Goal: Information Seeking & Learning: Understand process/instructions

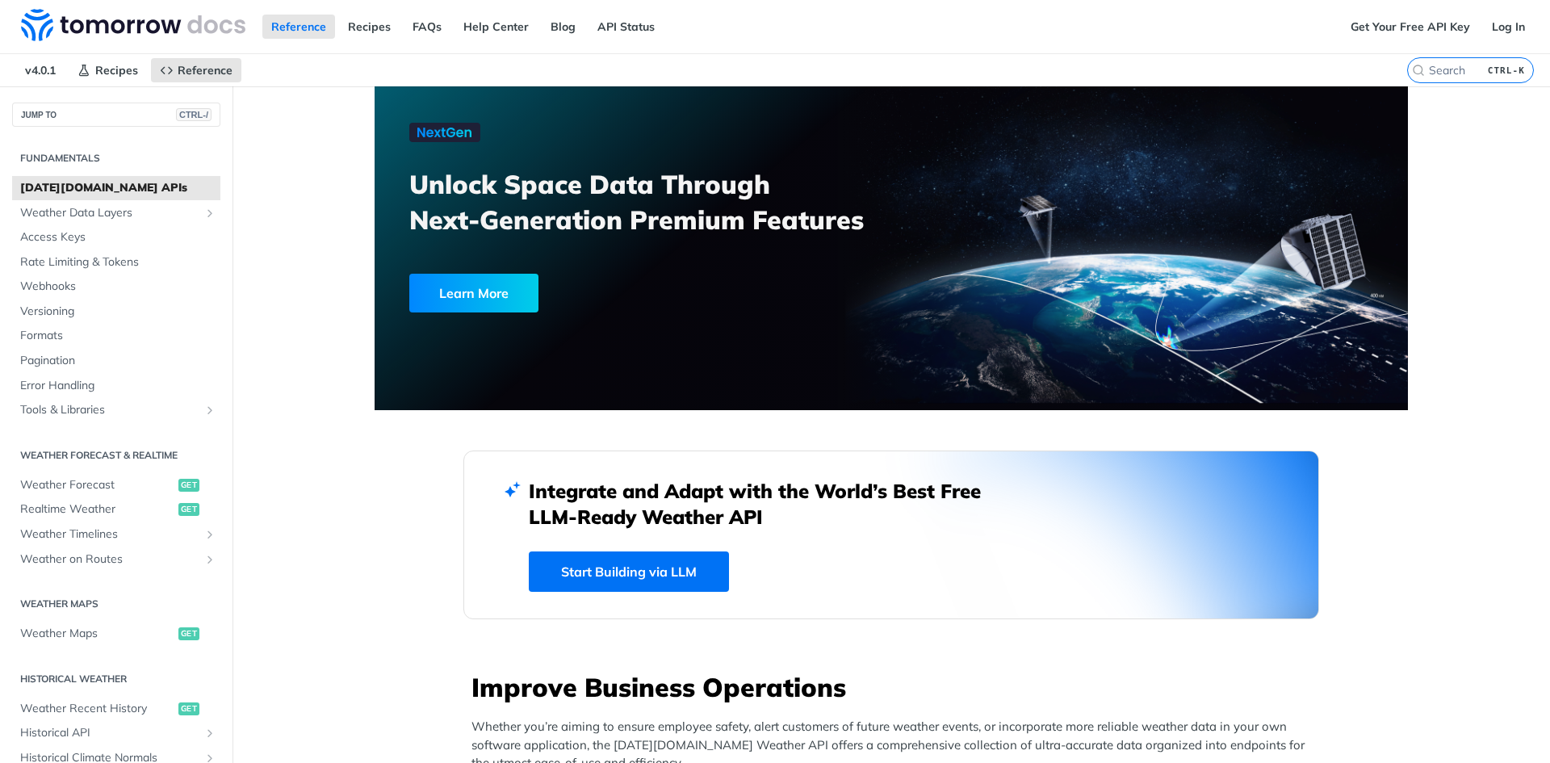
scroll to position [81, 0]
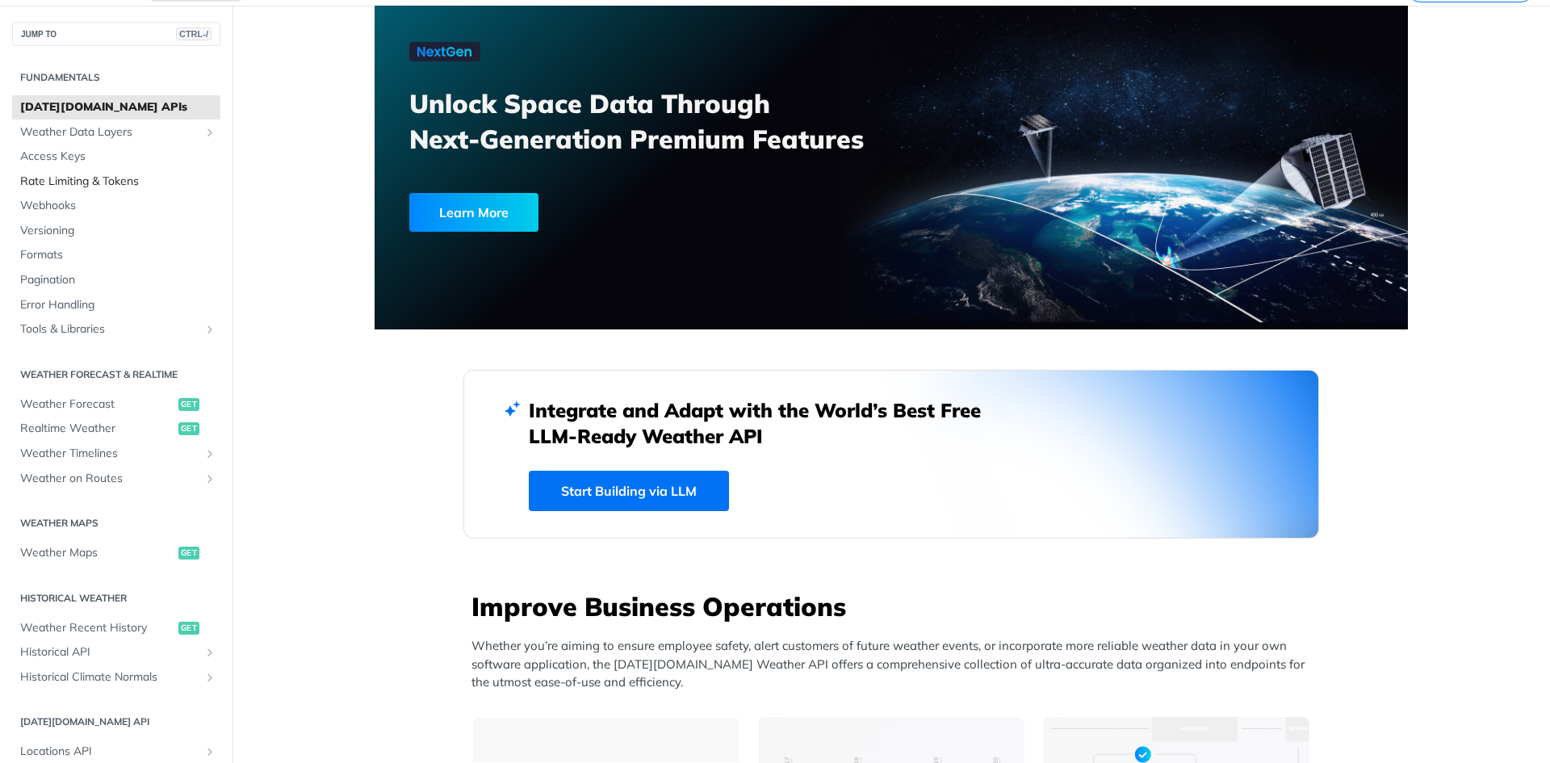
click at [115, 177] on span "Rate Limiting & Tokens" at bounding box center [118, 182] width 196 height 16
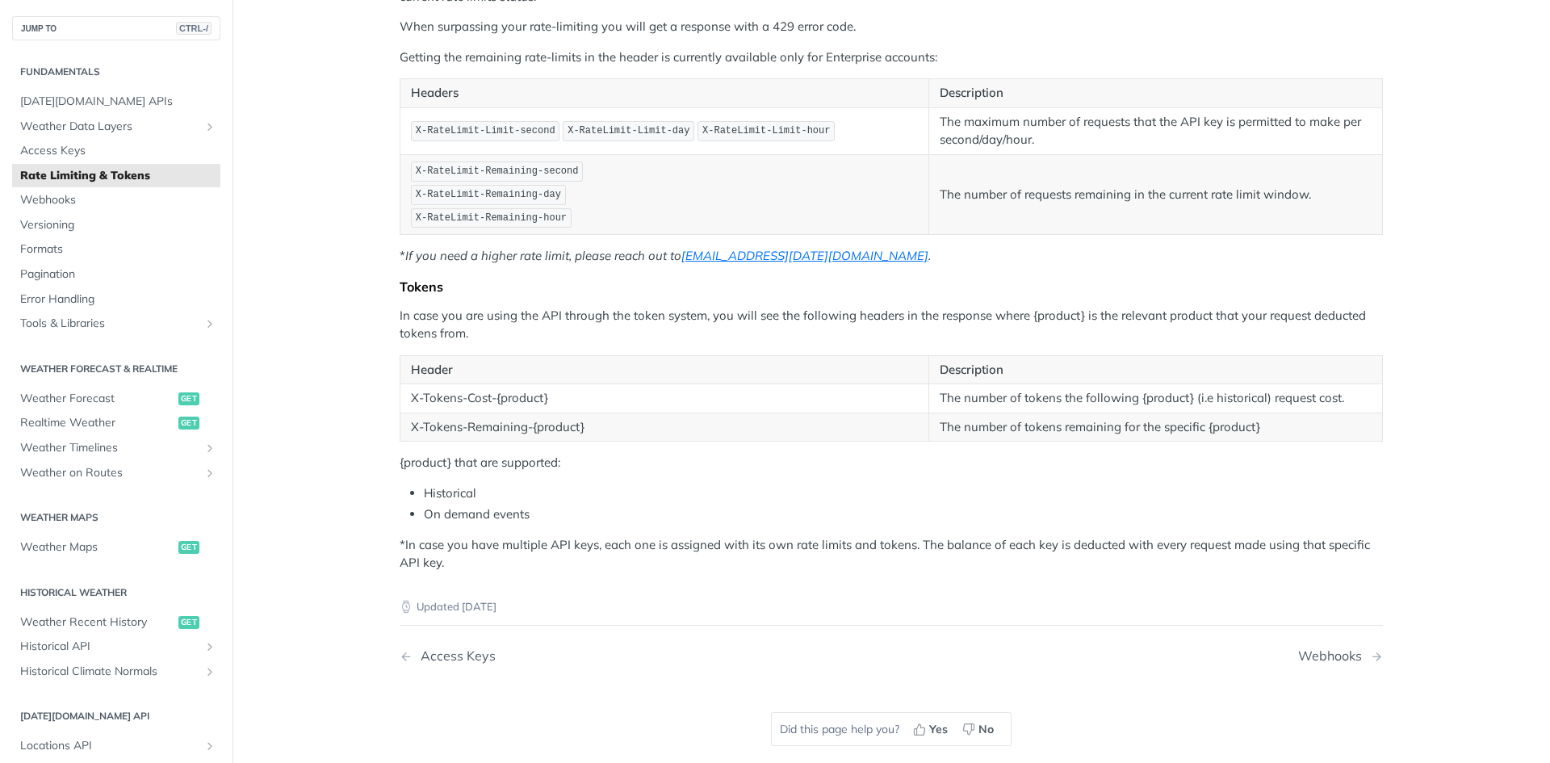
scroll to position [404, 0]
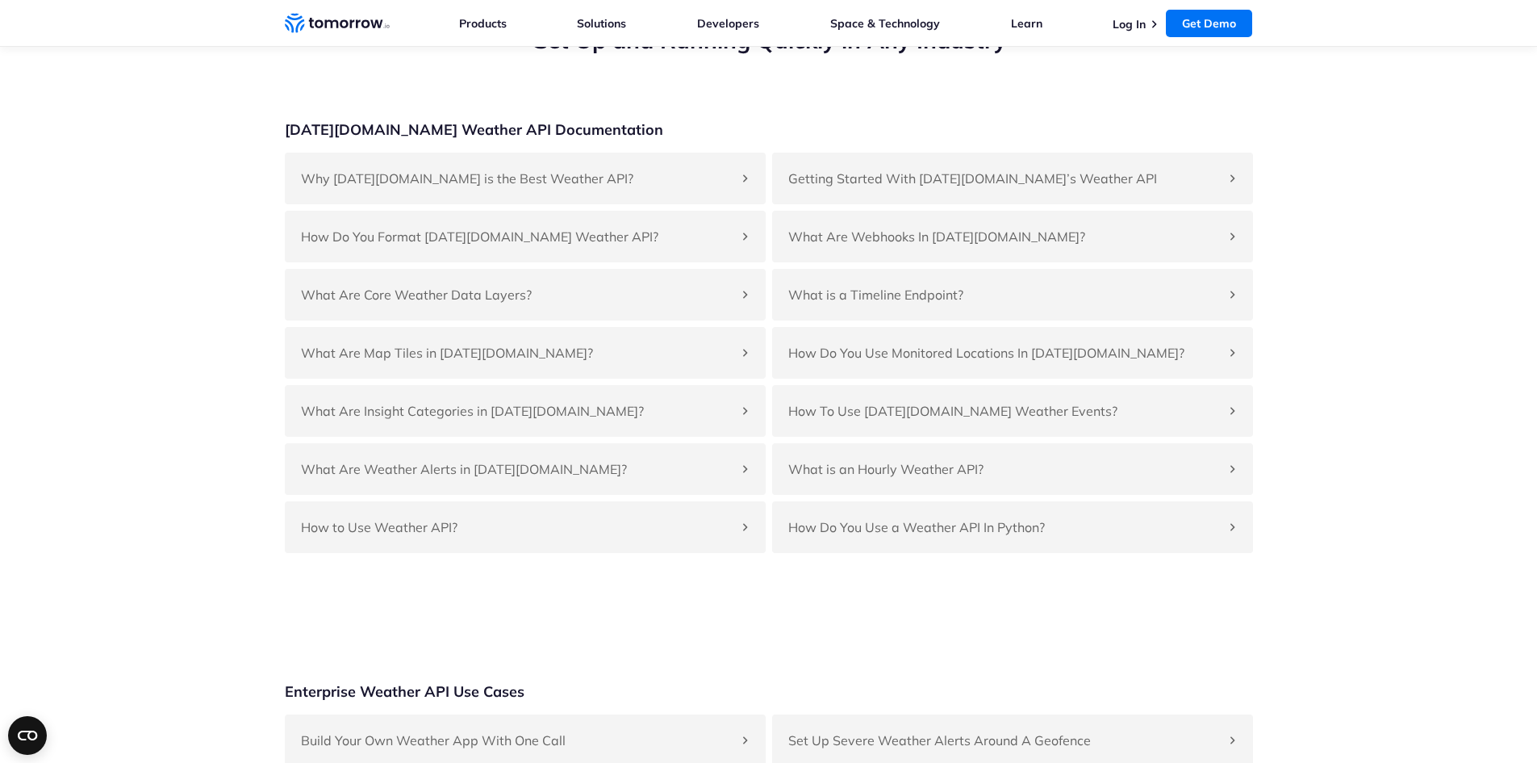
scroll to position [3794, 0]
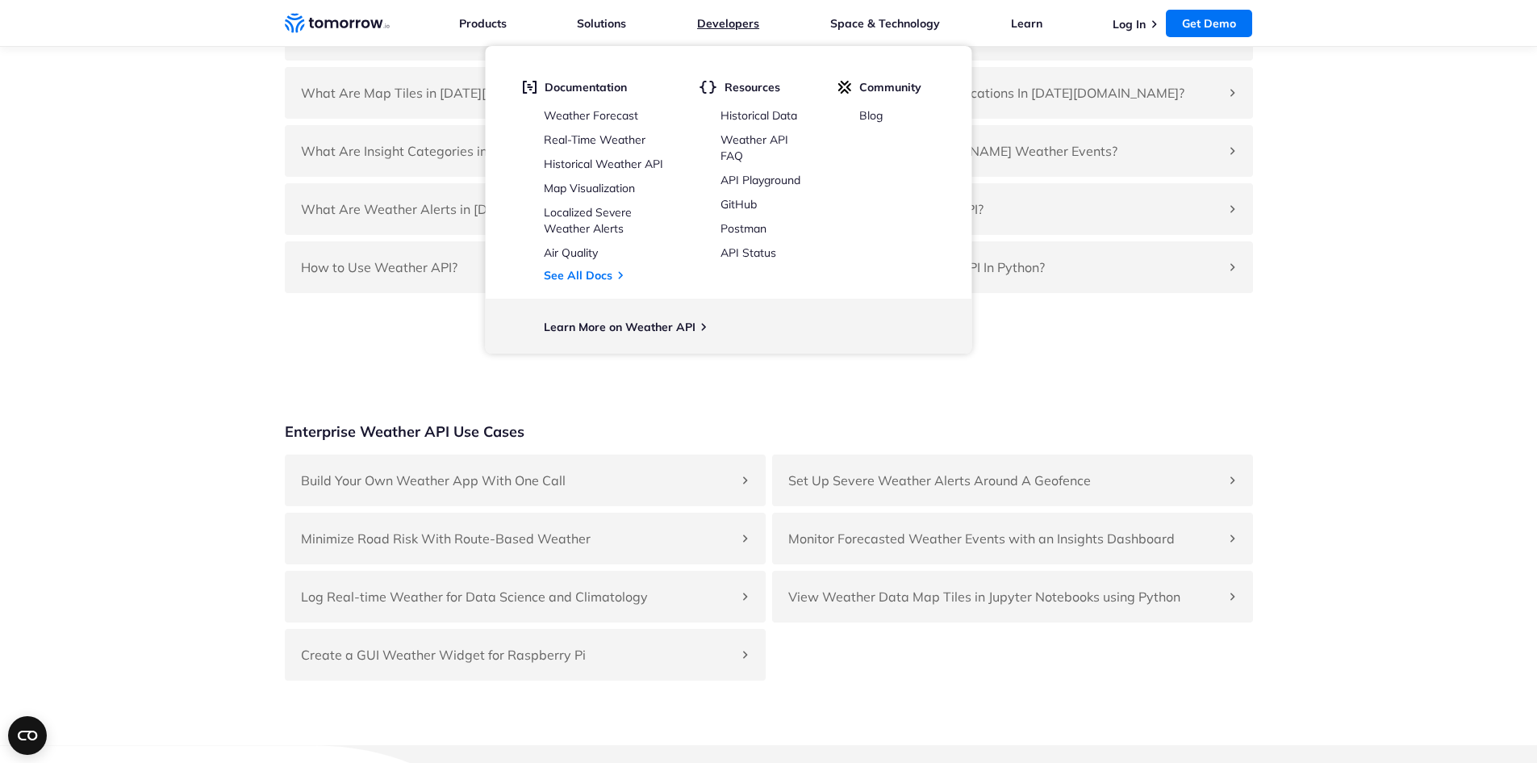
click at [751, 27] on link "Developers" at bounding box center [728, 23] width 62 height 15
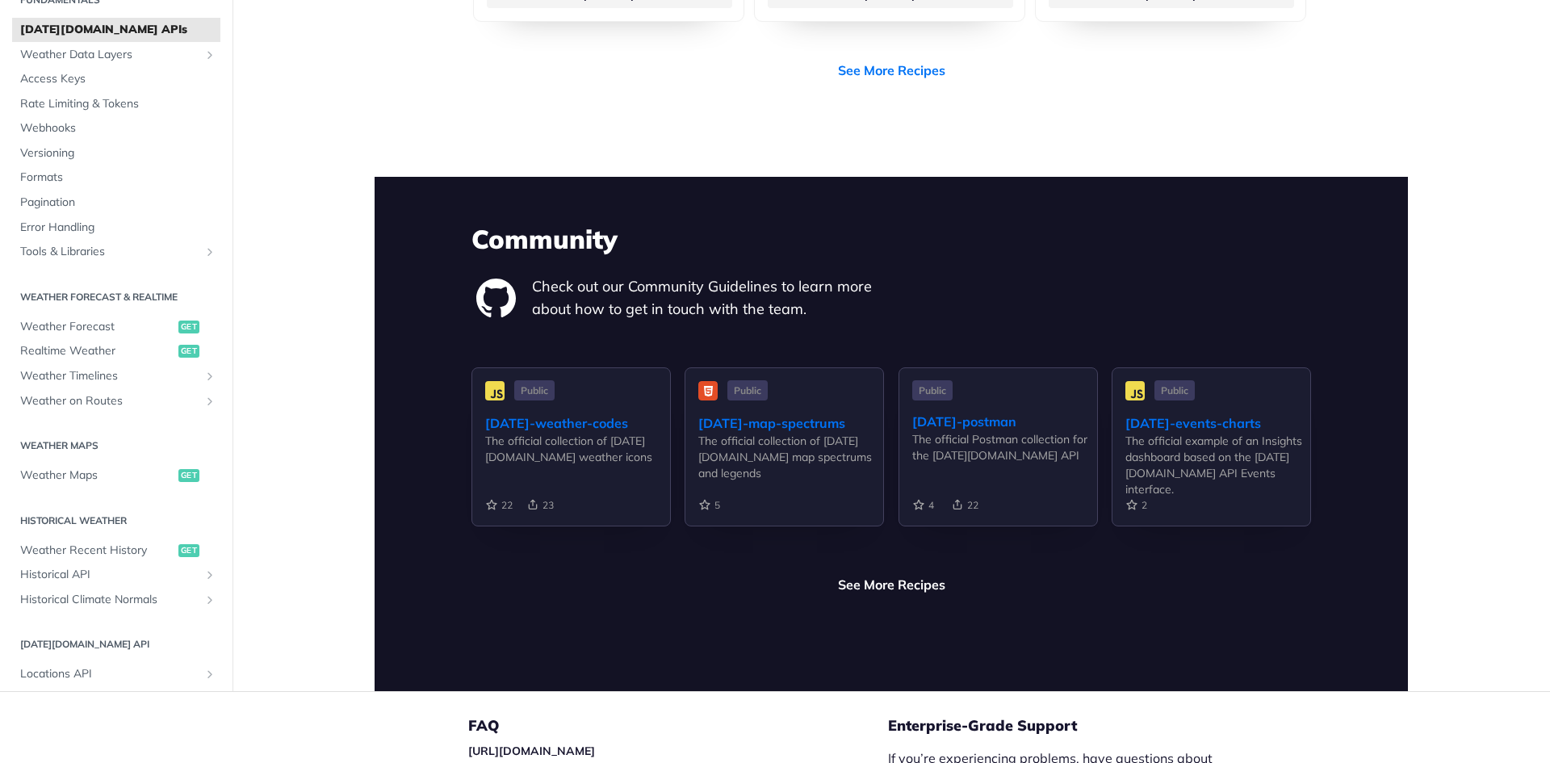
scroll to position [3477, 0]
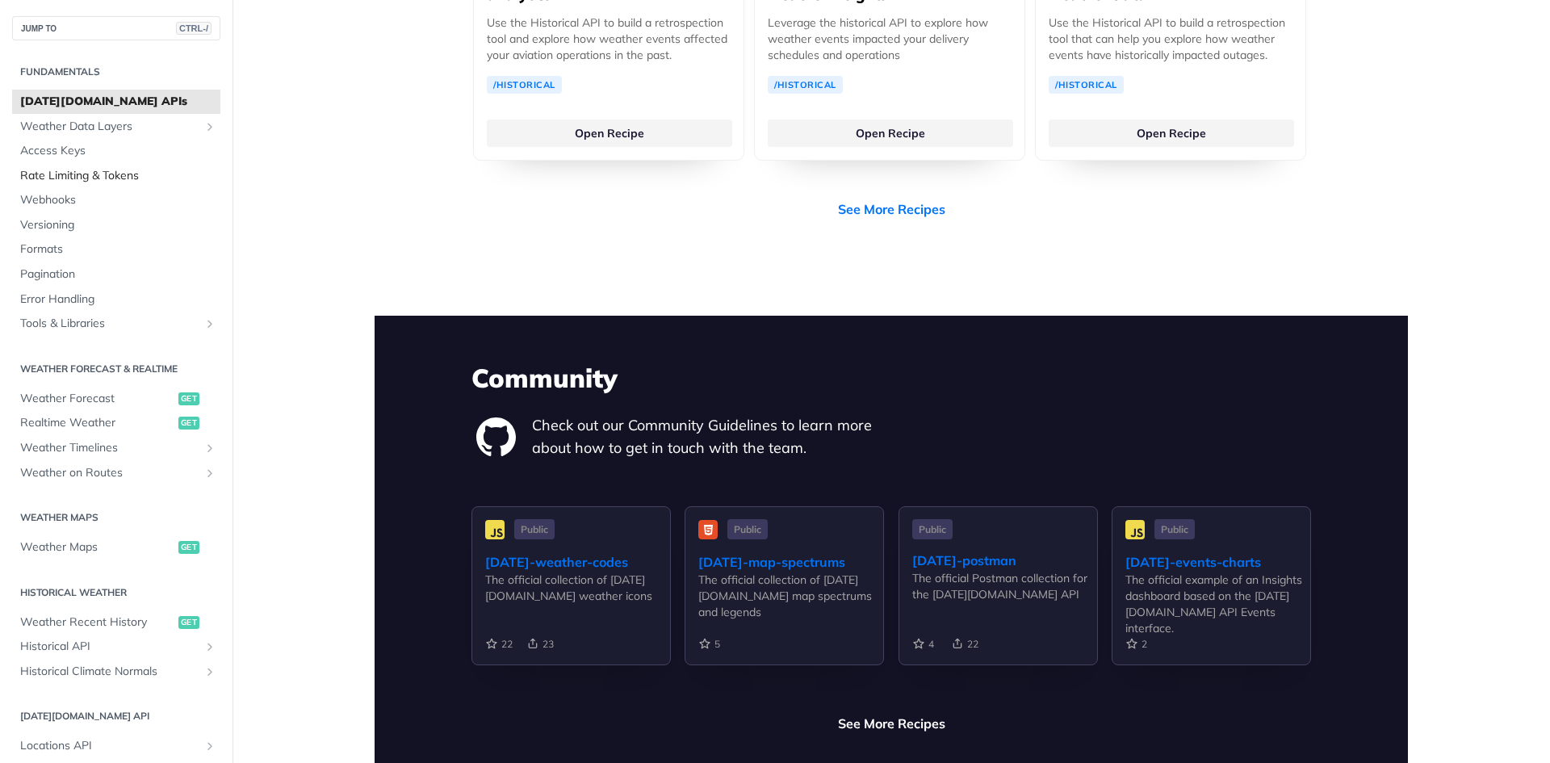
click at [84, 183] on span "Rate Limiting & Tokens" at bounding box center [118, 176] width 196 height 16
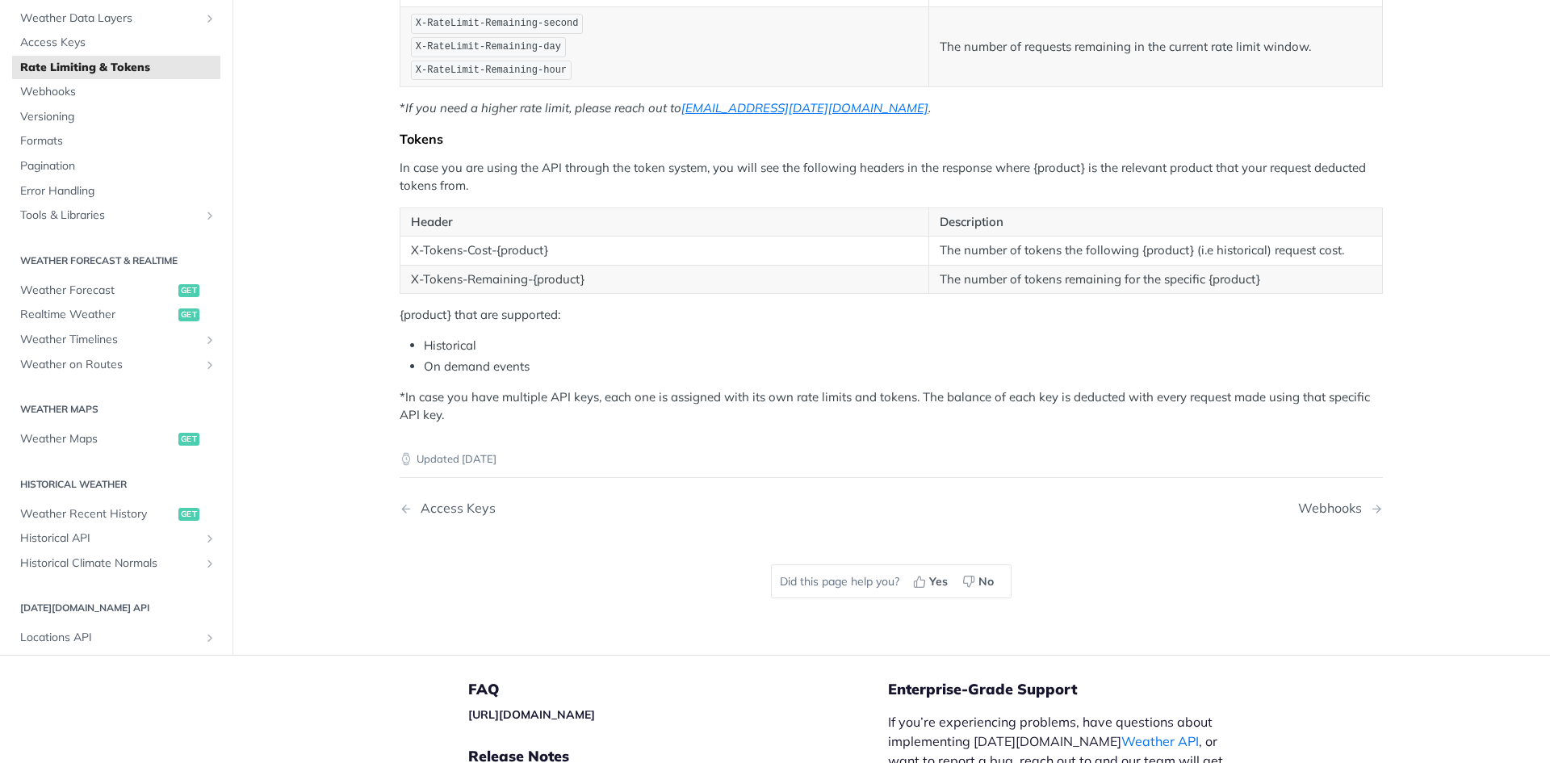
scroll to position [484, 0]
